Goal: Information Seeking & Learning: Learn about a topic

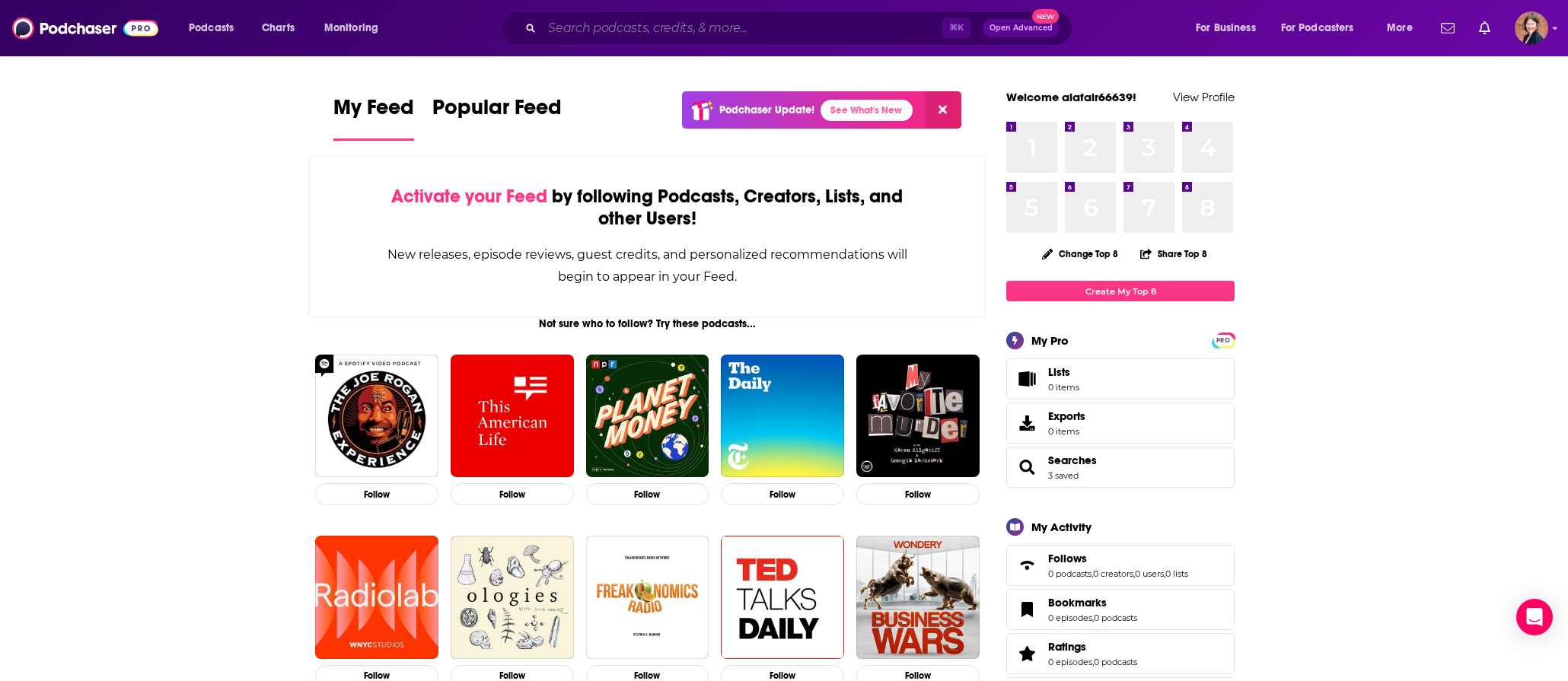
click at [759, 32] on input "Search podcasts, credits, & more..." at bounding box center [742, 28] width 400 height 25
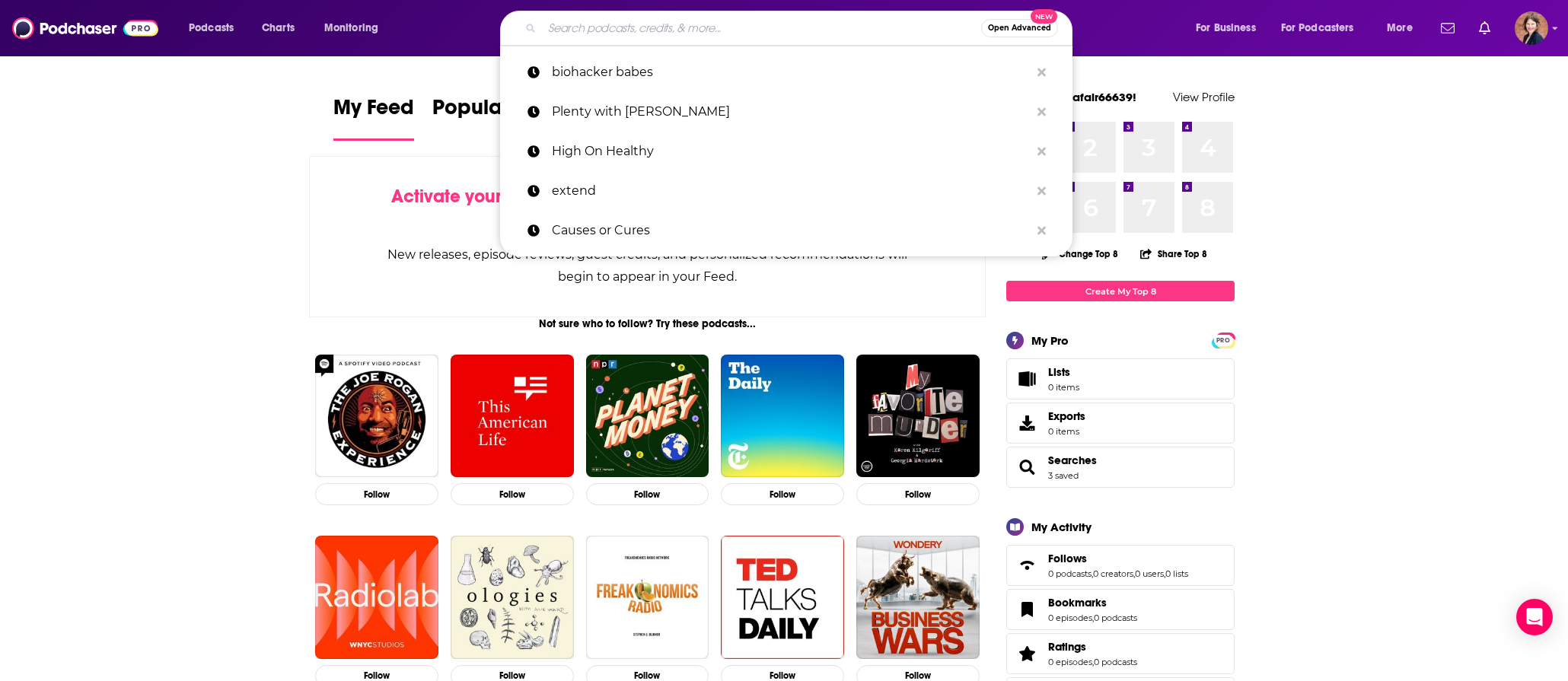
paste input "What's the [PERSON_NAME]"
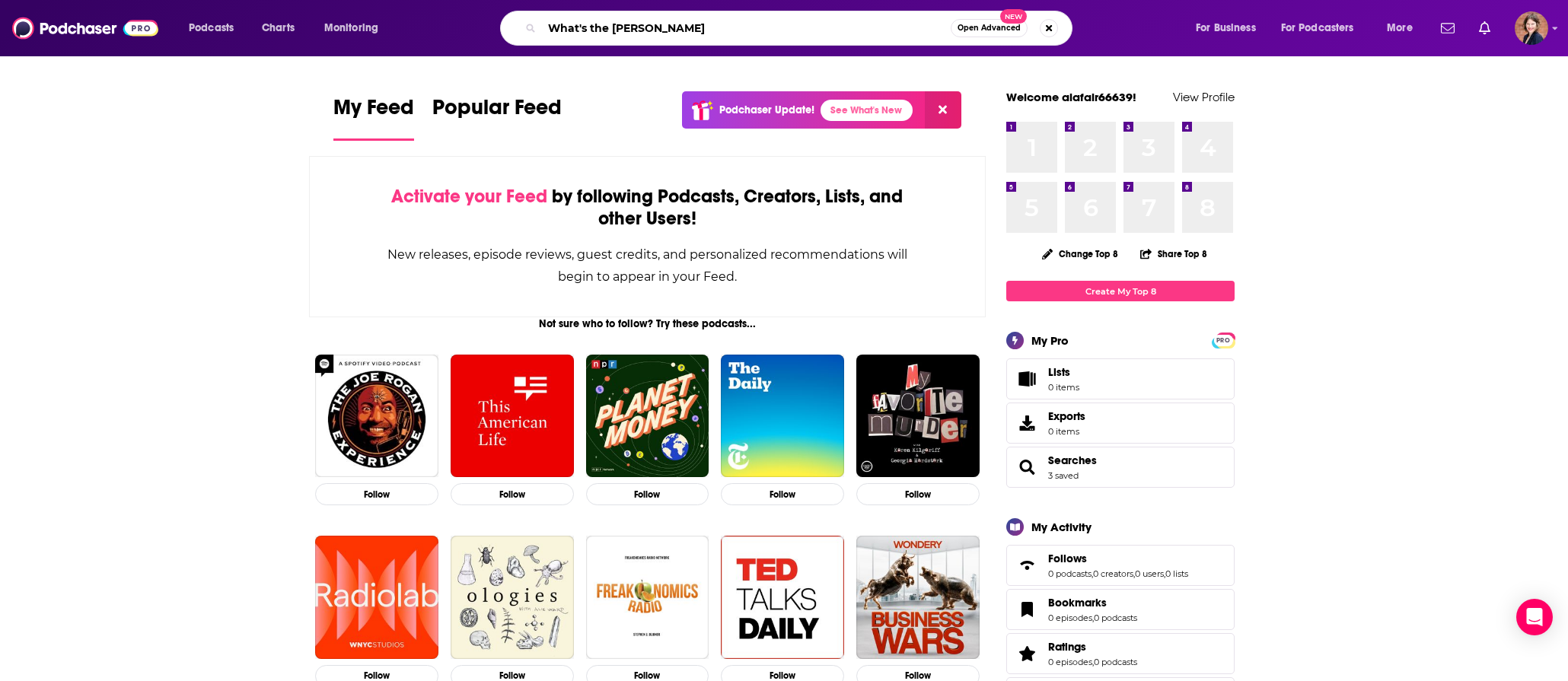
type input "What's the [PERSON_NAME]"
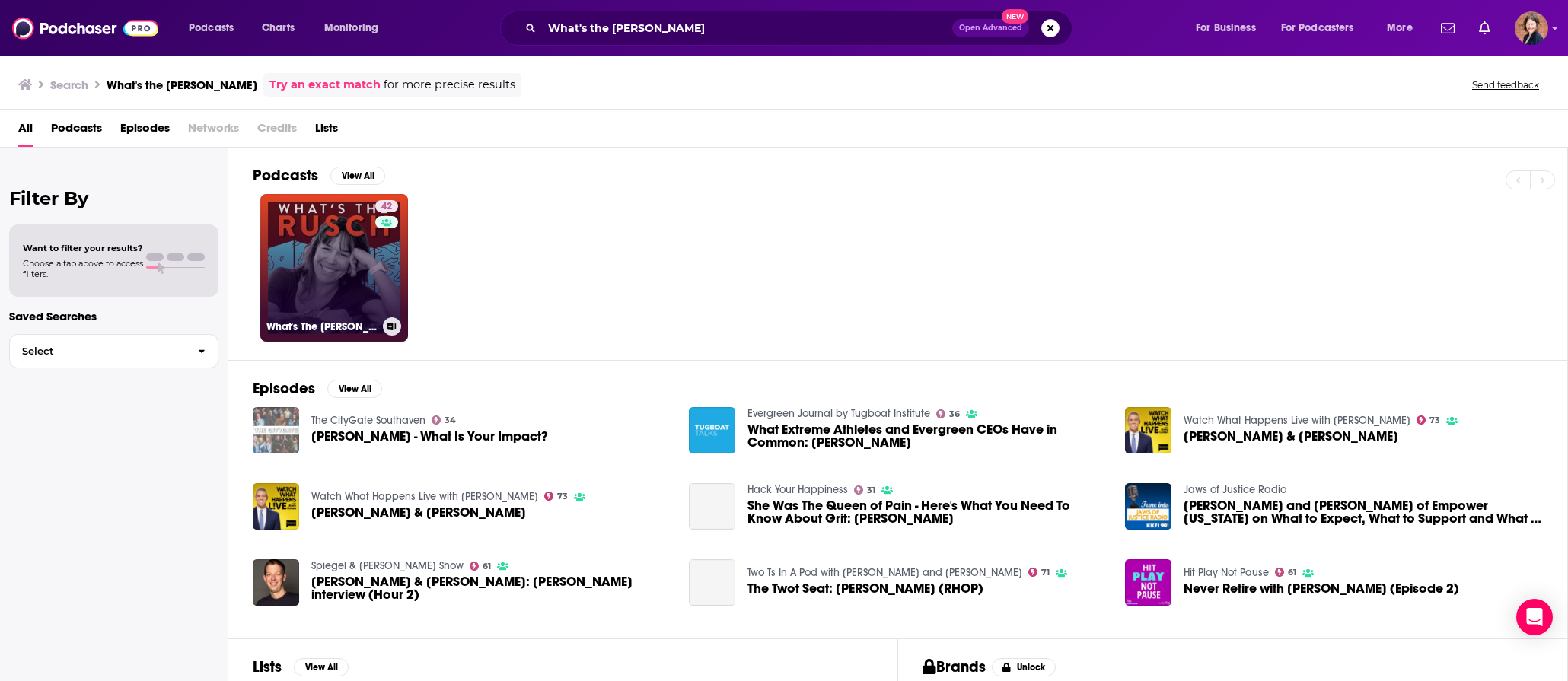
click at [345, 283] on link "42 What's The [PERSON_NAME]" at bounding box center [334, 268] width 148 height 148
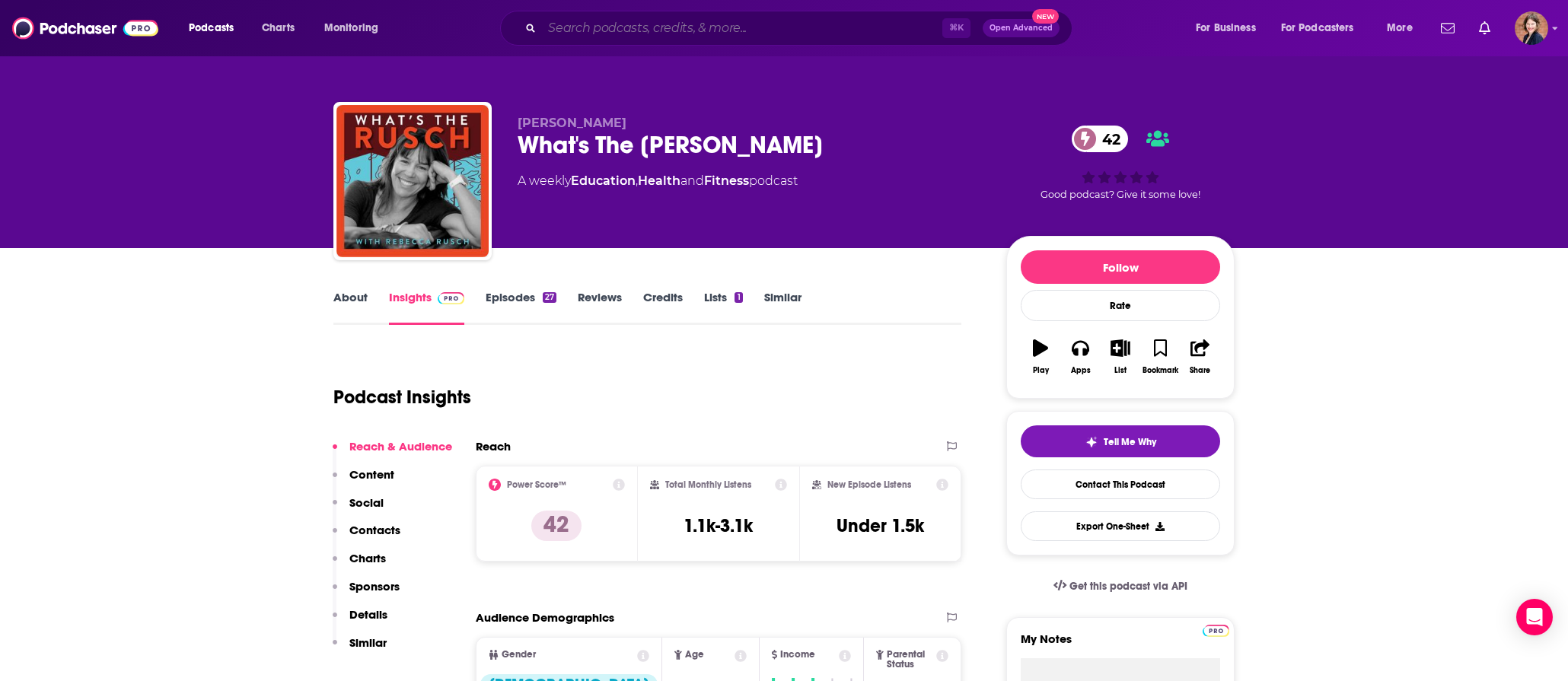
click at [614, 19] on input "Search podcasts, credits, & more..." at bounding box center [742, 28] width 400 height 25
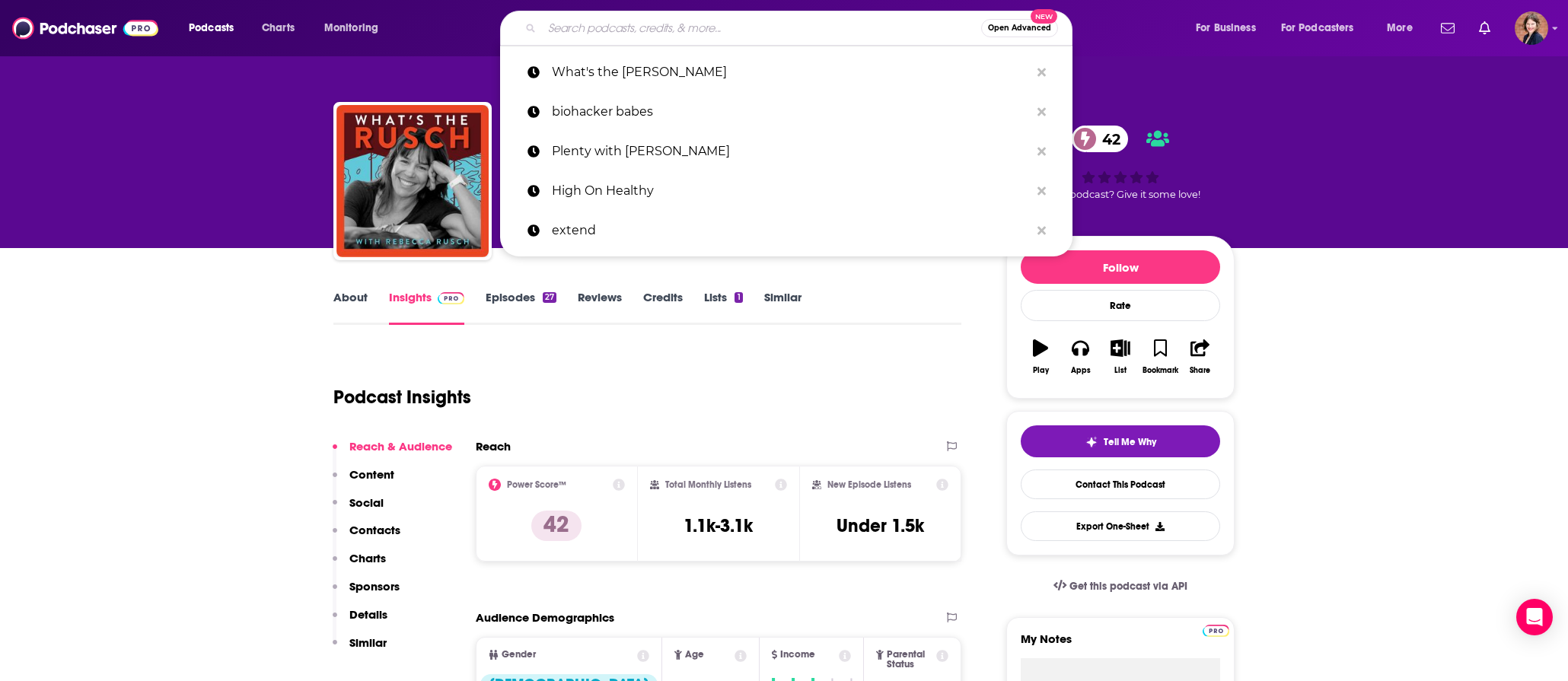
paste input "Superlife with [PERSON_NAME]"
type input "Superlife with [PERSON_NAME]"
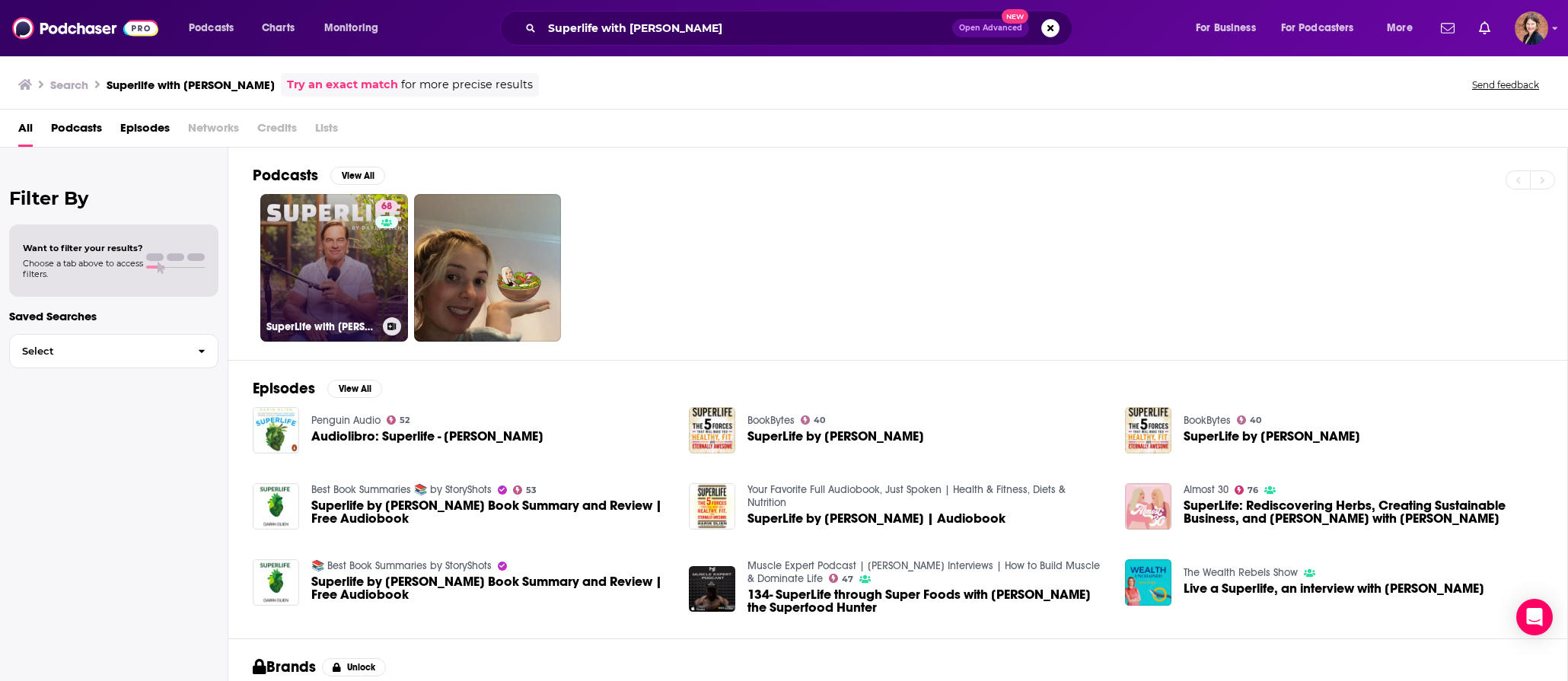
click at [362, 252] on link "68 SuperLife with [PERSON_NAME]" at bounding box center [334, 268] width 148 height 148
